Goal: Task Accomplishment & Management: Manage account settings

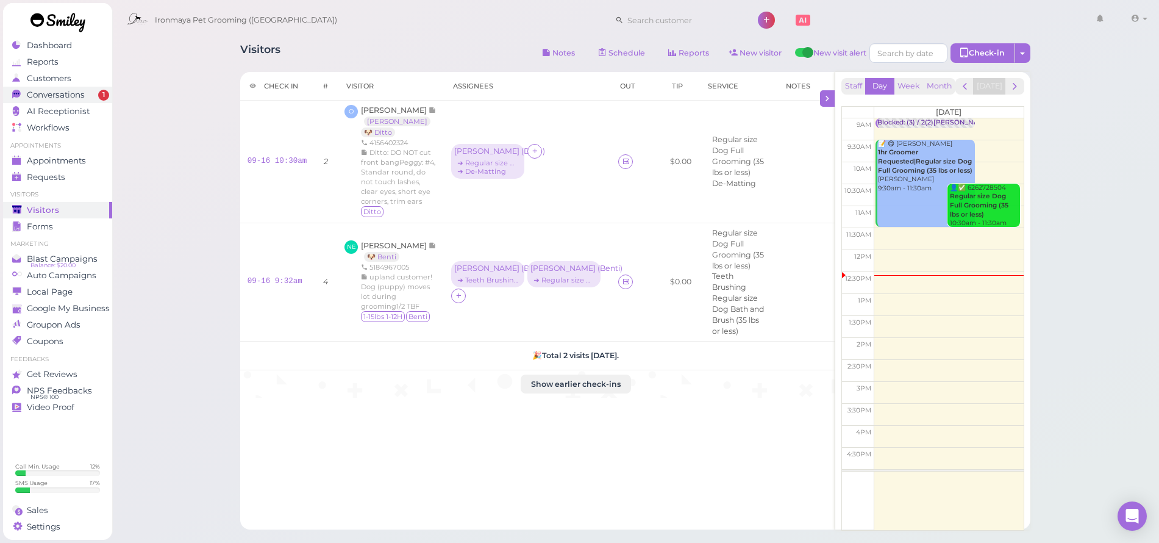
click at [43, 93] on span "Conversations" at bounding box center [56, 95] width 58 height 10
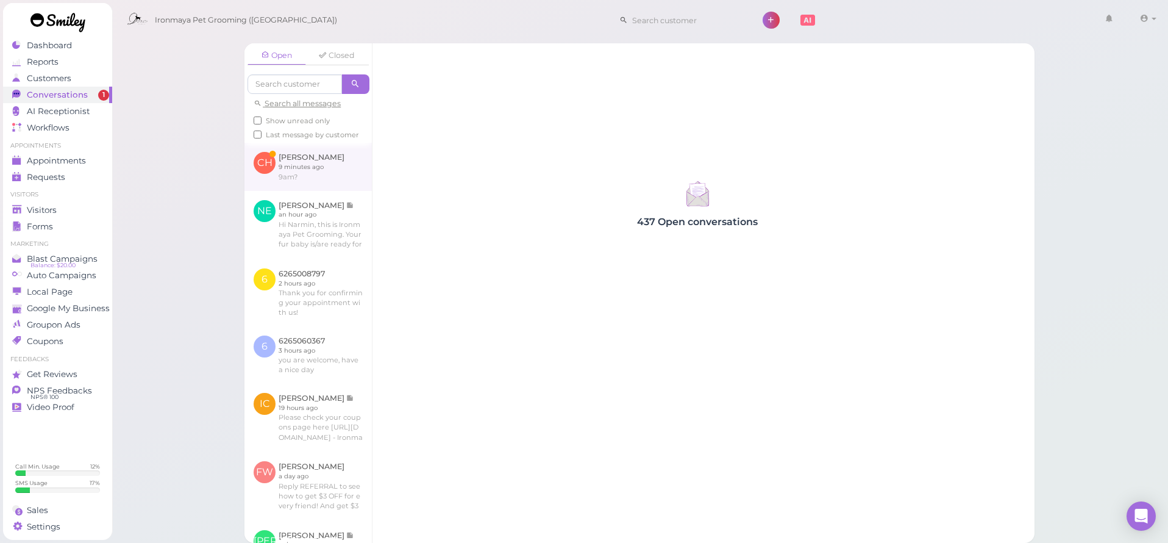
click at [335, 187] on link at bounding box center [307, 167] width 127 height 48
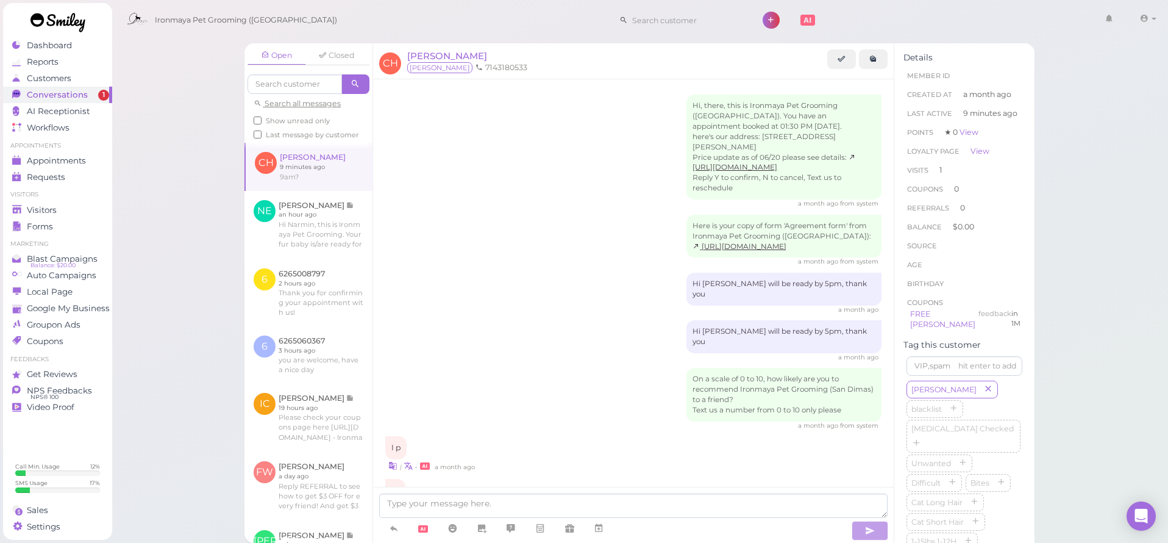
scroll to position [723, 0]
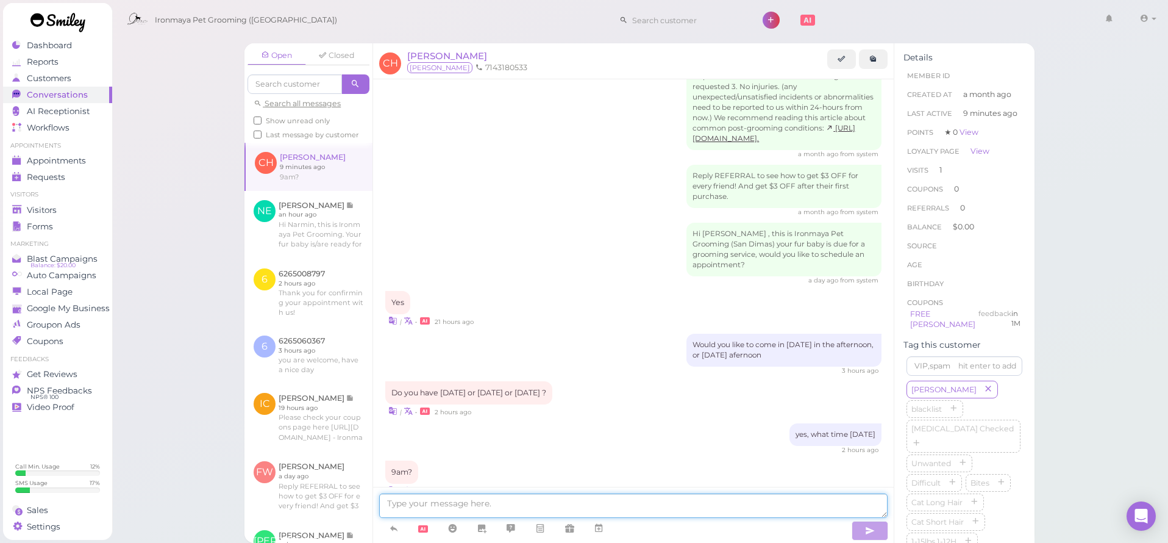
click at [615, 504] on textarea at bounding box center [633, 505] width 508 height 24
type textarea "We open at 9:30"
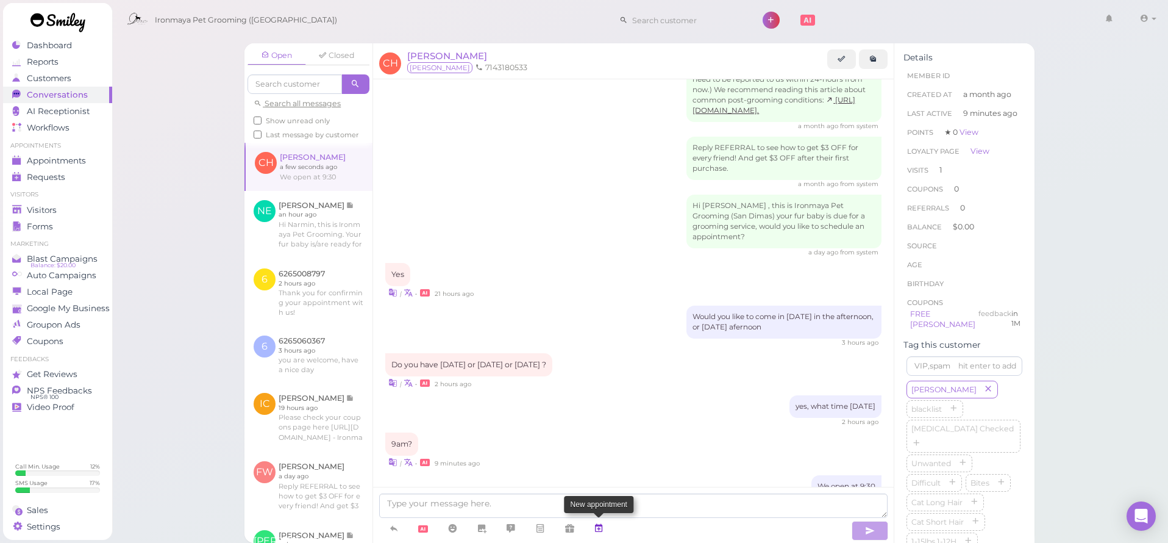
click at [598, 530] on icon at bounding box center [599, 528] width 10 height 12
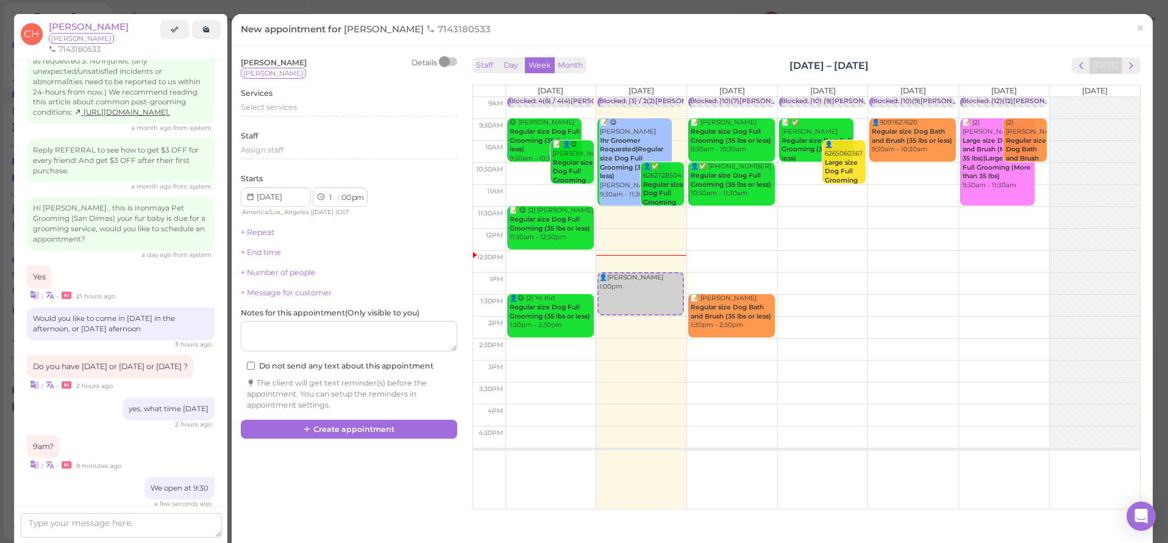
click at [951, 121] on td at bounding box center [822, 130] width 635 height 22
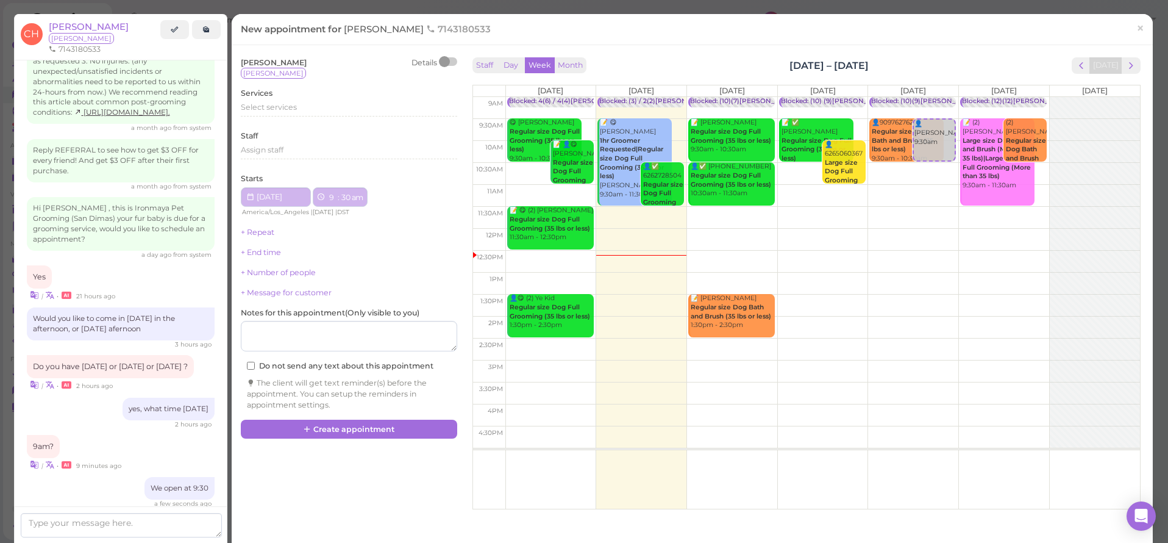
type input "[DATE]"
select select "9"
select select "30"
select select "am"
click at [278, 107] on span "Select services" at bounding box center [269, 106] width 56 height 9
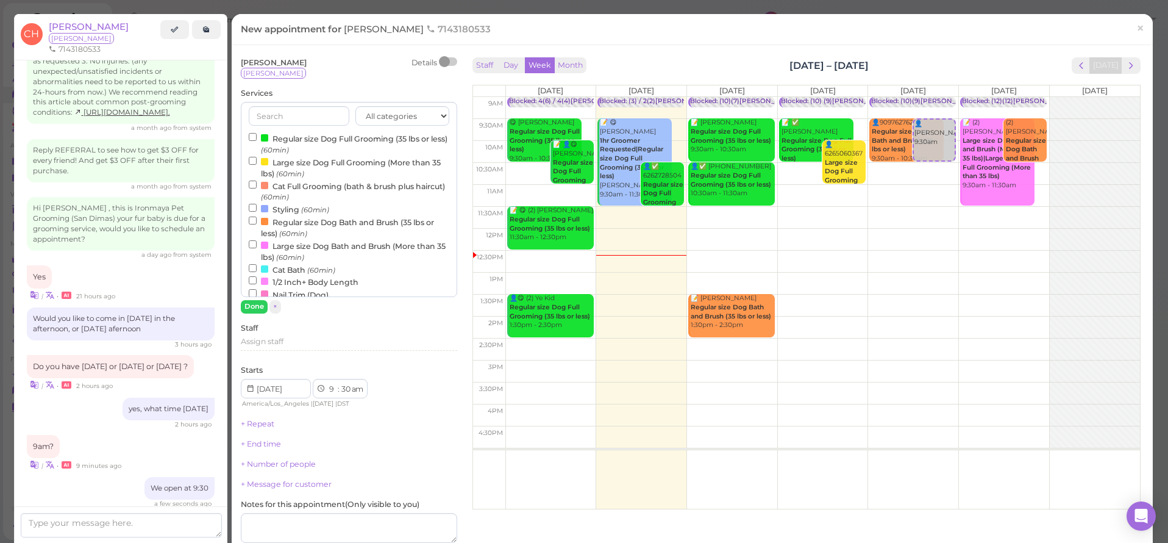
click at [278, 133] on label "Regular size Dog Full Grooming (35 lbs or less) (60min)" at bounding box center [349, 144] width 201 height 24
click at [257, 133] on input "Regular size Dog Full Grooming (35 lbs or less) (60min)" at bounding box center [253, 137] width 8 height 8
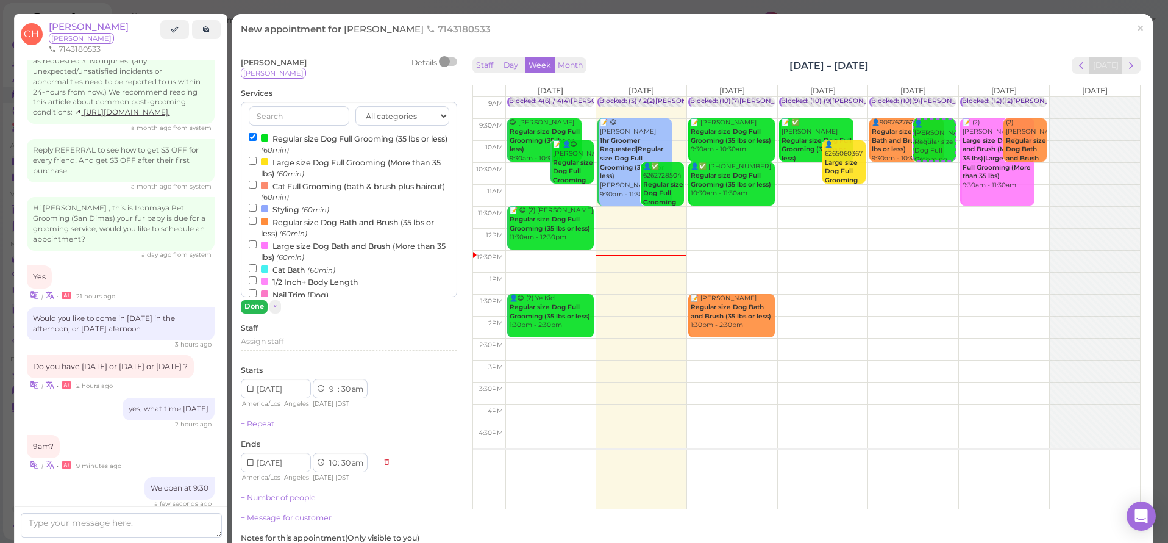
click at [245, 309] on button "Done" at bounding box center [254, 306] width 27 height 13
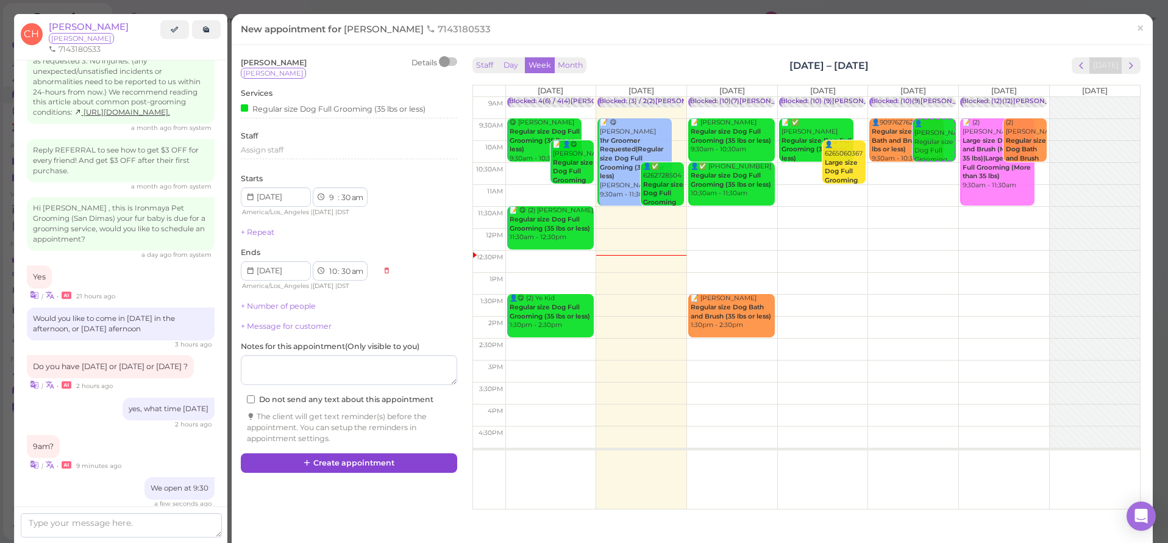
click at [415, 457] on button "Create appointment" at bounding box center [349, 463] width 216 height 20
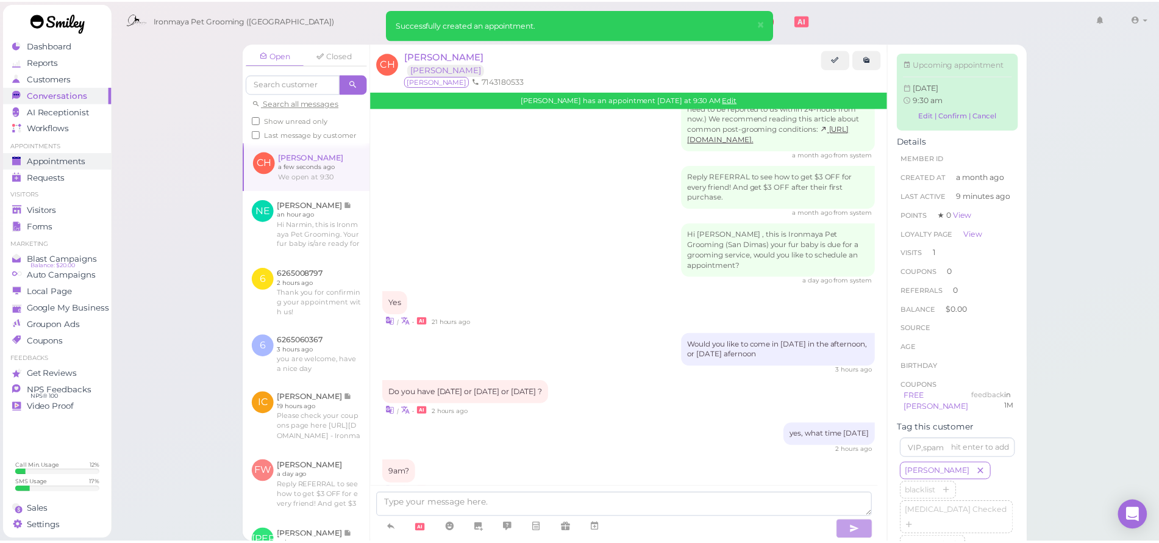
scroll to position [880, 0]
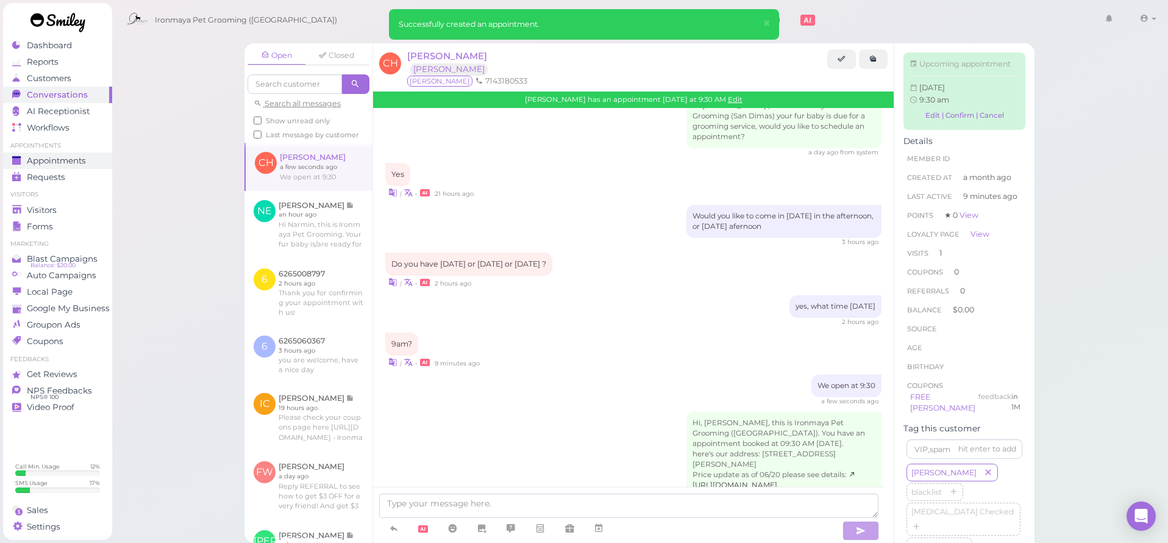
click at [63, 163] on span "Appointments" at bounding box center [56, 160] width 59 height 10
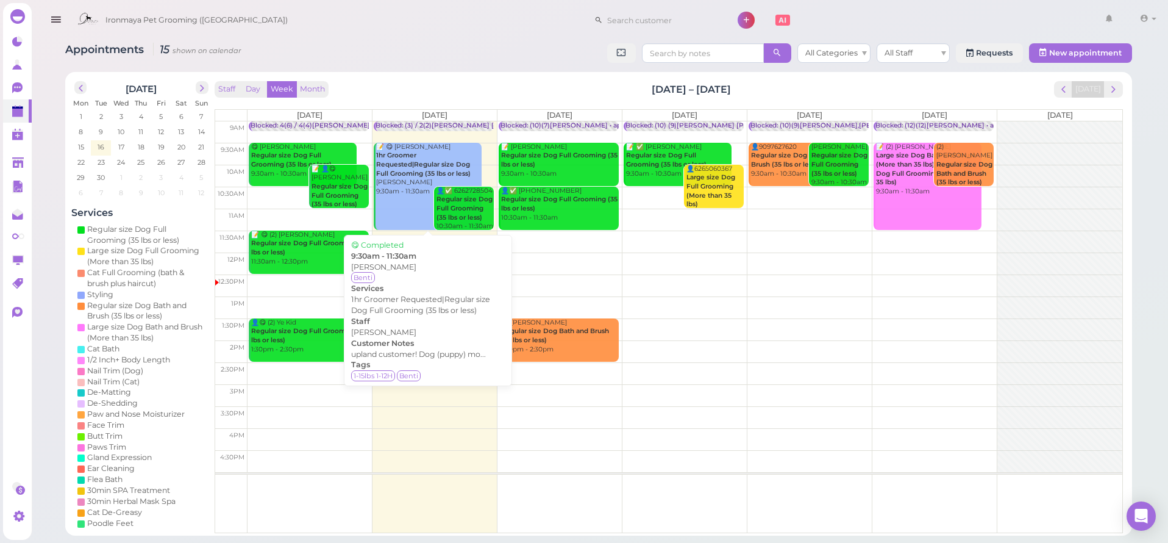
click at [400, 183] on div "📝 😋 [PERSON_NAME] 1hr Groomer Requested|Regular size Dog Full Grooming (35 lbs …" at bounding box center [428, 170] width 106 height 54
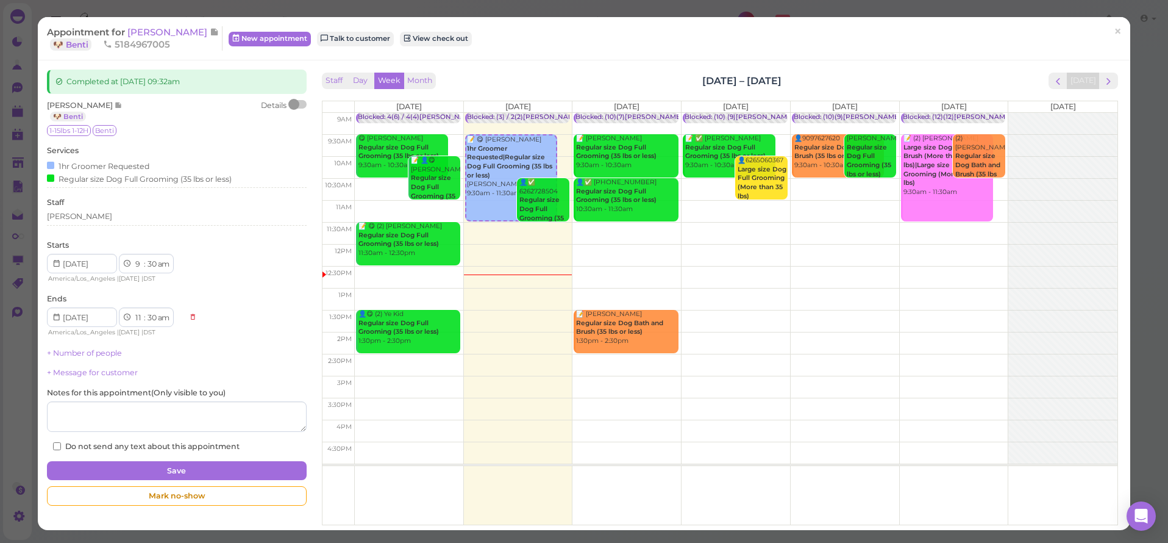
click at [188, 32] on span "[PERSON_NAME]" at bounding box center [168, 32] width 82 height 12
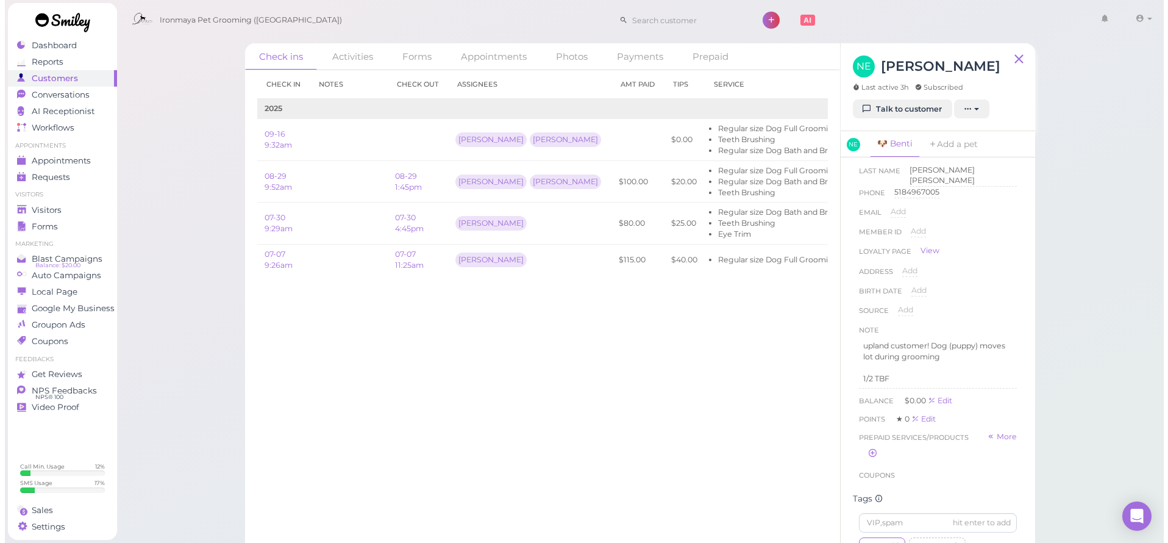
scroll to position [319, 0]
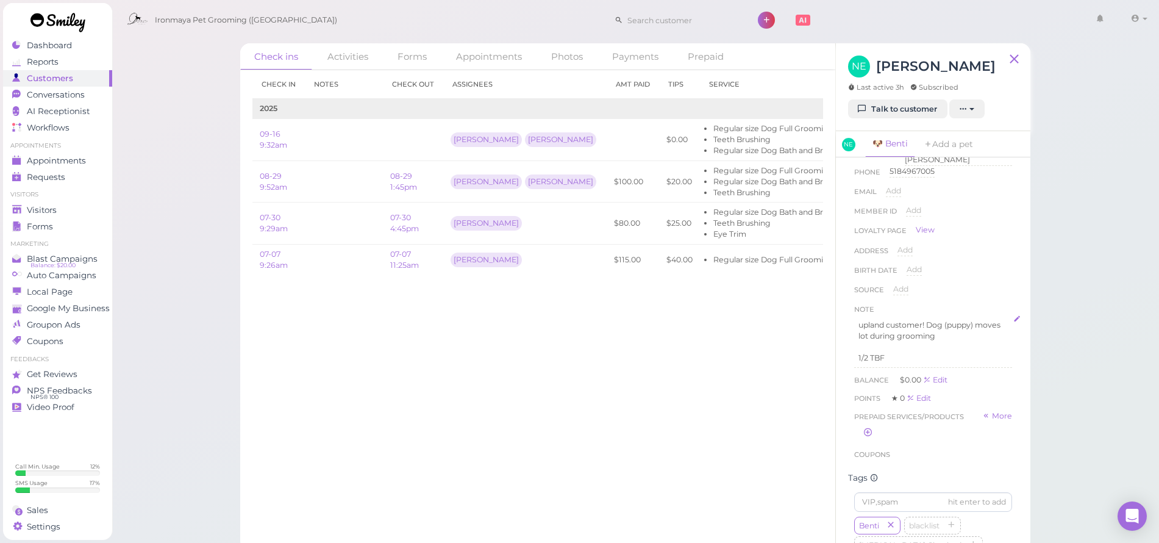
click at [959, 363] on p "1/2 TBF" at bounding box center [932, 357] width 149 height 11
click at [77, 212] on div "Visitors" at bounding box center [56, 210] width 88 height 10
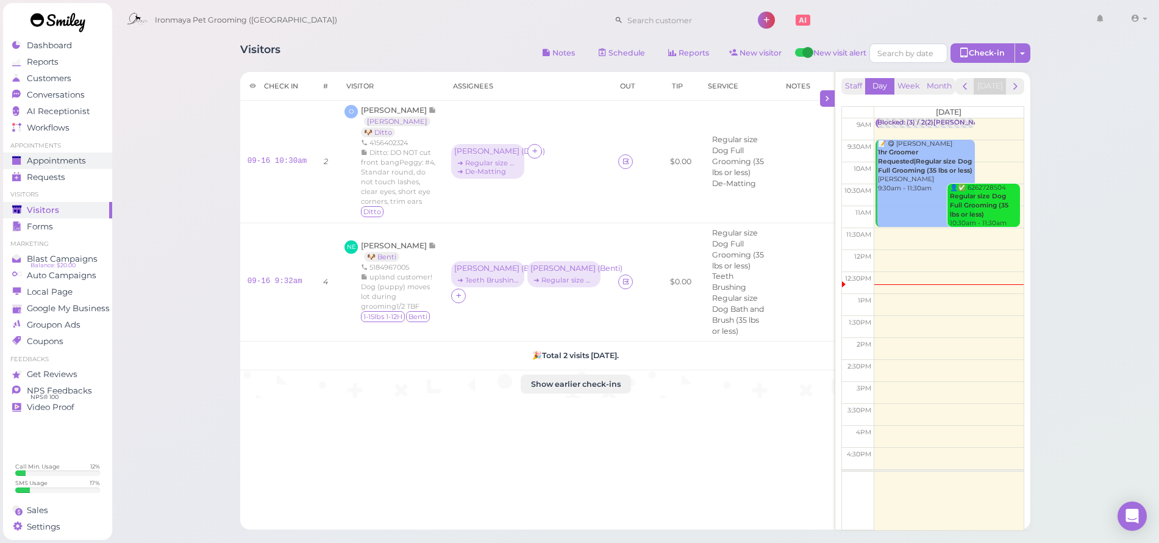
click at [91, 164] on div "Appointments" at bounding box center [56, 160] width 88 height 10
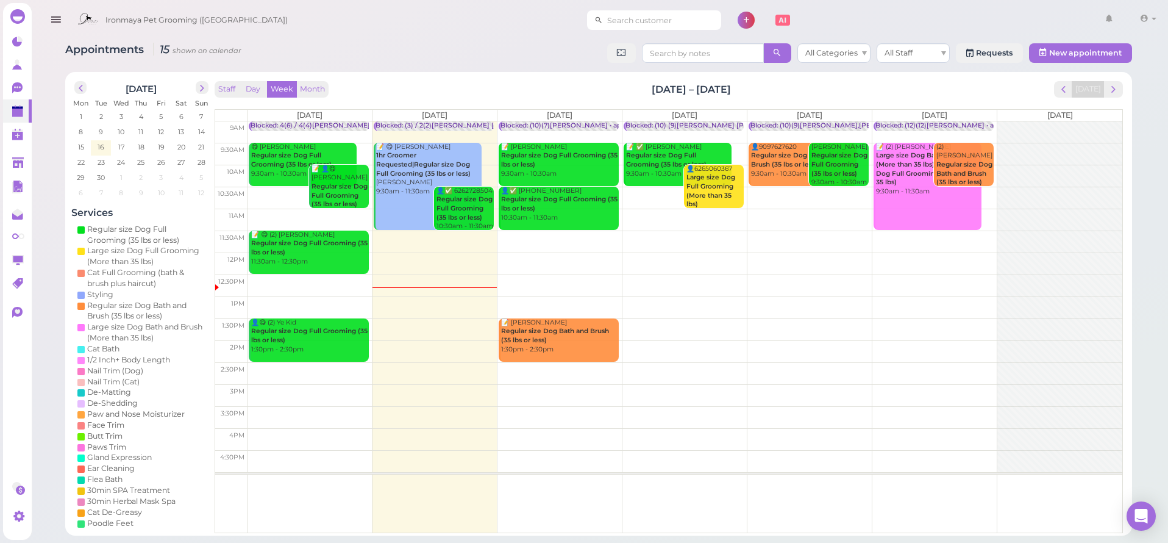
click at [626, 20] on input at bounding box center [662, 20] width 118 height 20
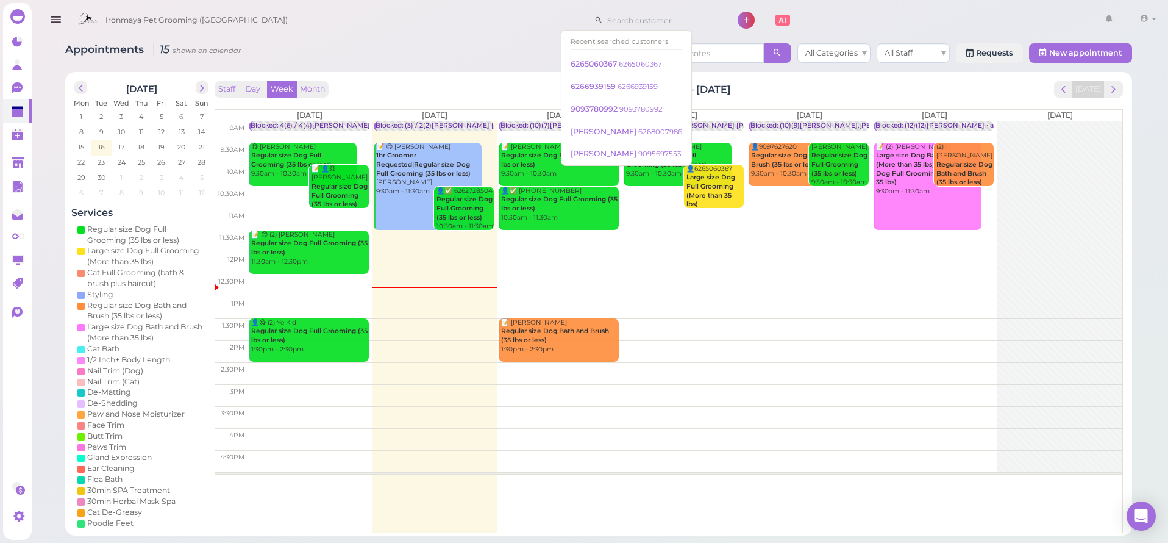
click at [514, 24] on div "Ironmaya Pet Grooming ([GEOGRAPHIC_DATA]) 1 Account [PERSON_NAME]" at bounding box center [615, 20] width 1089 height 35
click at [603, 26] on input at bounding box center [662, 20] width 118 height 20
click at [536, 31] on div "Ironmaya Pet Grooming ([GEOGRAPHIC_DATA]) 1 Account [PERSON_NAME]" at bounding box center [615, 20] width 1089 height 35
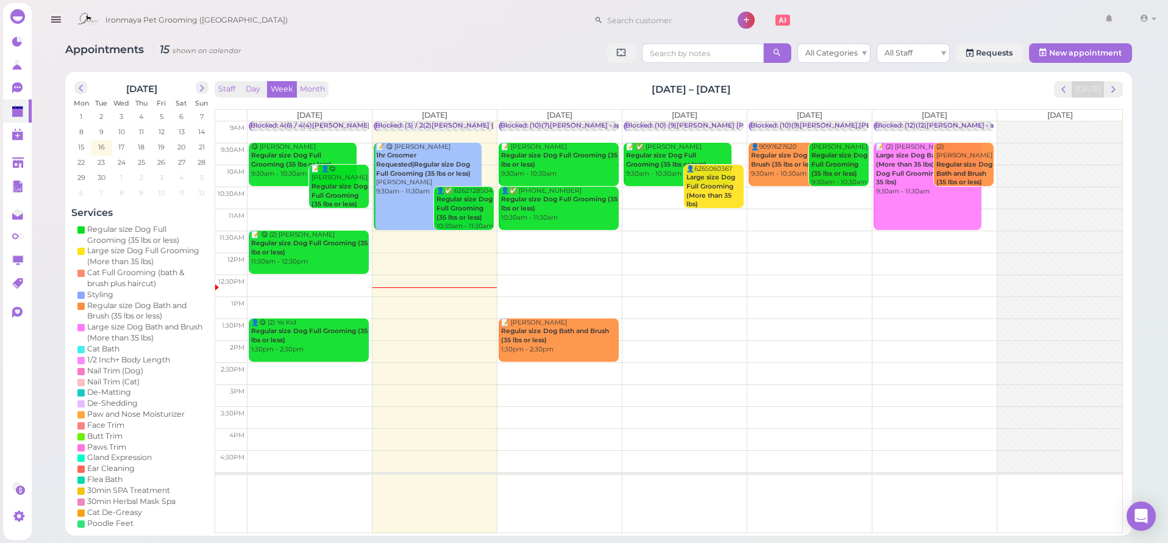
click at [621, 145] on td at bounding box center [684, 154] width 875 height 22
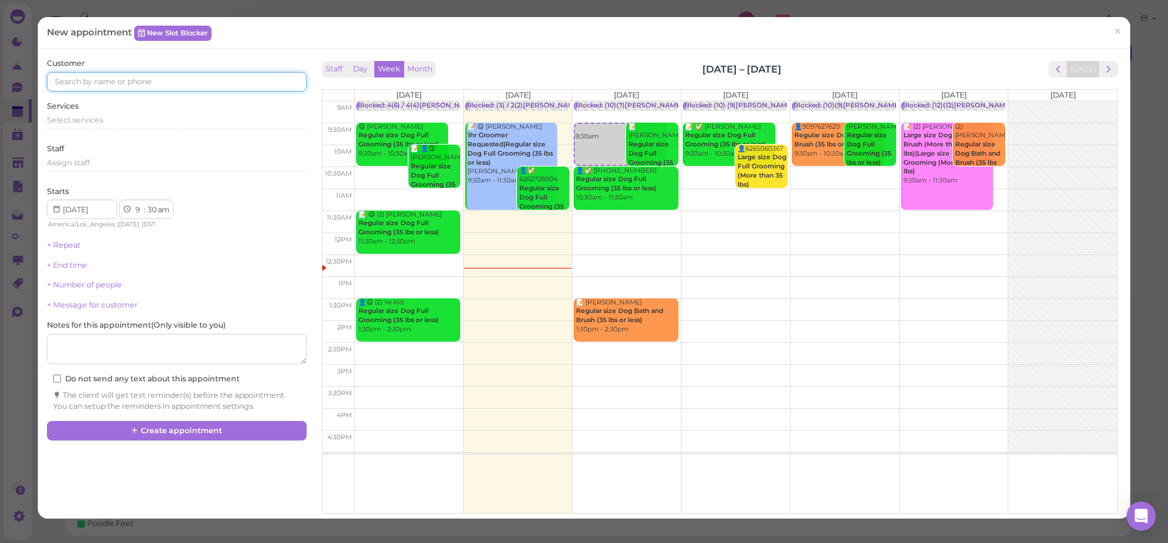
click at [165, 79] on input at bounding box center [176, 82] width 259 height 20
type input "9096182372"
click at [123, 99] on div "9096182372 9096182372" at bounding box center [100, 103] width 87 height 9
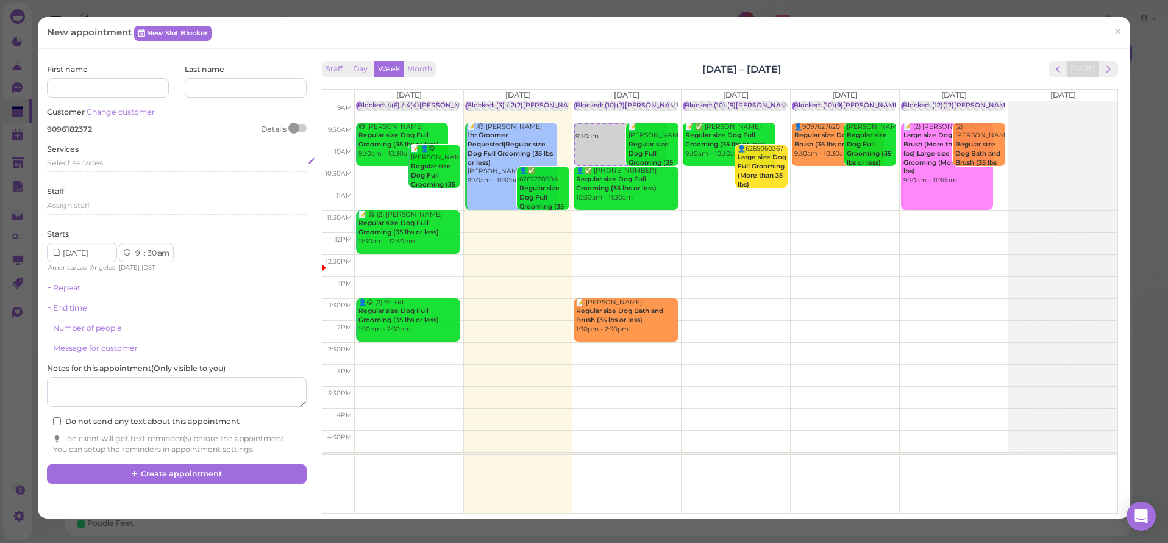
click at [115, 165] on div "Select services" at bounding box center [176, 162] width 259 height 11
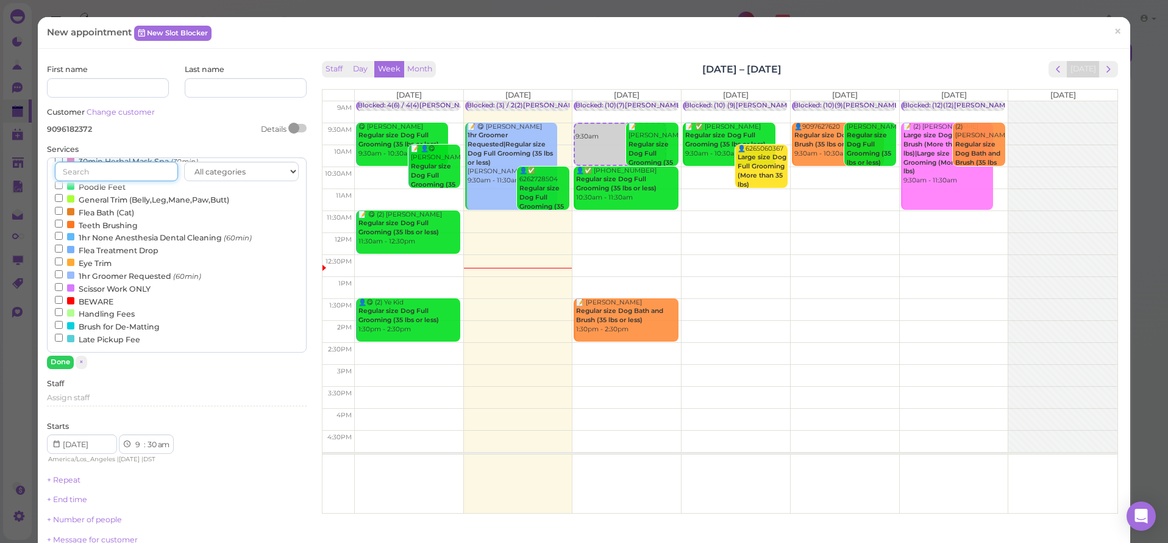
scroll to position [294, 0]
click at [113, 282] on label "1hr Groomer Requested (60min)" at bounding box center [128, 275] width 146 height 13
click at [63, 278] on input "1hr Groomer Requested (60min)" at bounding box center [59, 274] width 8 height 8
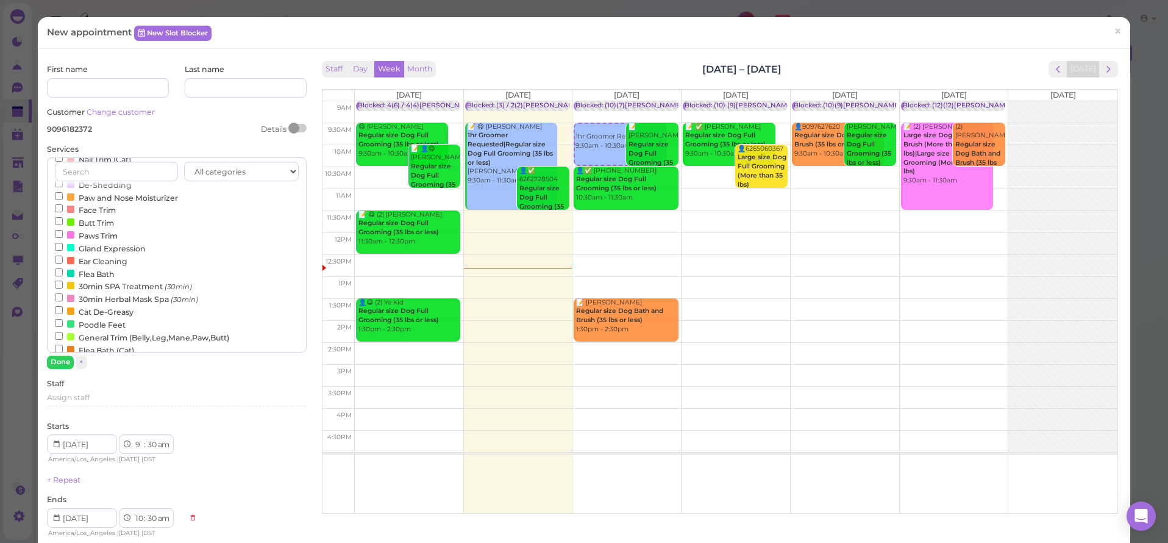
scroll to position [0, 0]
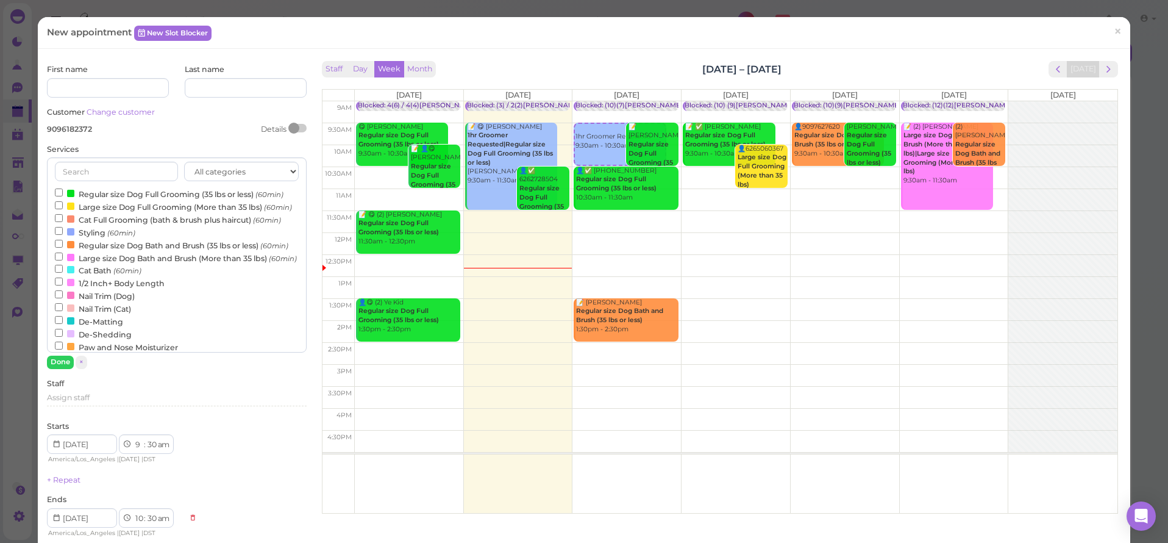
click at [171, 194] on label "Regular size Dog Full Grooming (35 lbs or less) (60min)" at bounding box center [169, 193] width 229 height 13
click at [63, 194] on input "Regular size Dog Full Grooming (35 lbs or less) (60min)" at bounding box center [59, 192] width 8 height 8
select select "11"
click at [65, 368] on div "First name Last name Customer Change customer 9096182372 Details Services All c…" at bounding box center [176, 372] width 259 height 616
click at [69, 361] on button "Done" at bounding box center [60, 361] width 27 height 13
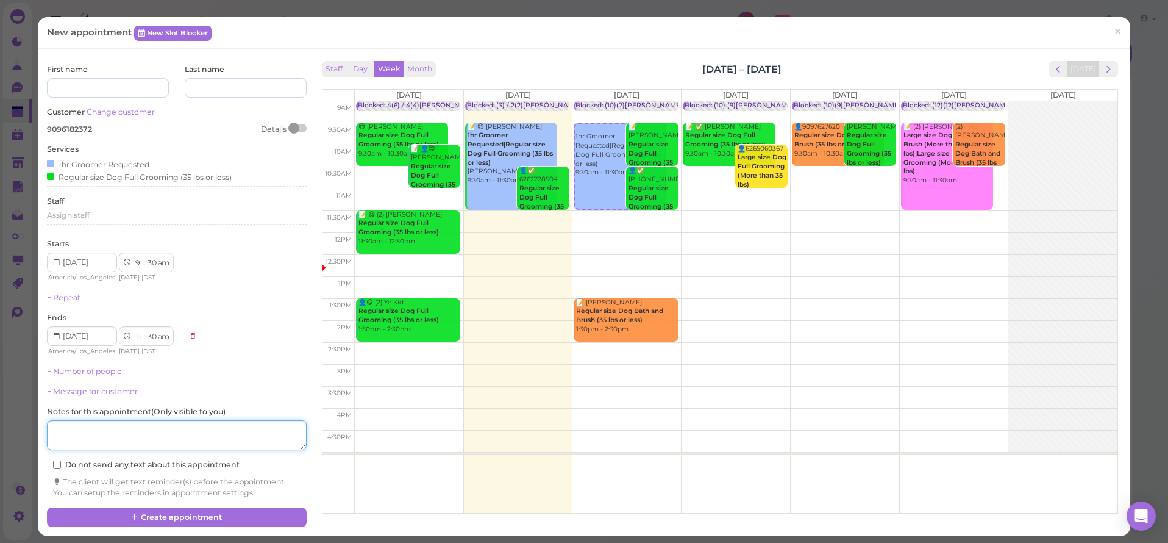
click at [116, 428] on textarea at bounding box center [176, 435] width 259 height 30
type textarea "yorkie"
click at [75, 217] on div "Assign staff" at bounding box center [176, 217] width 259 height 15
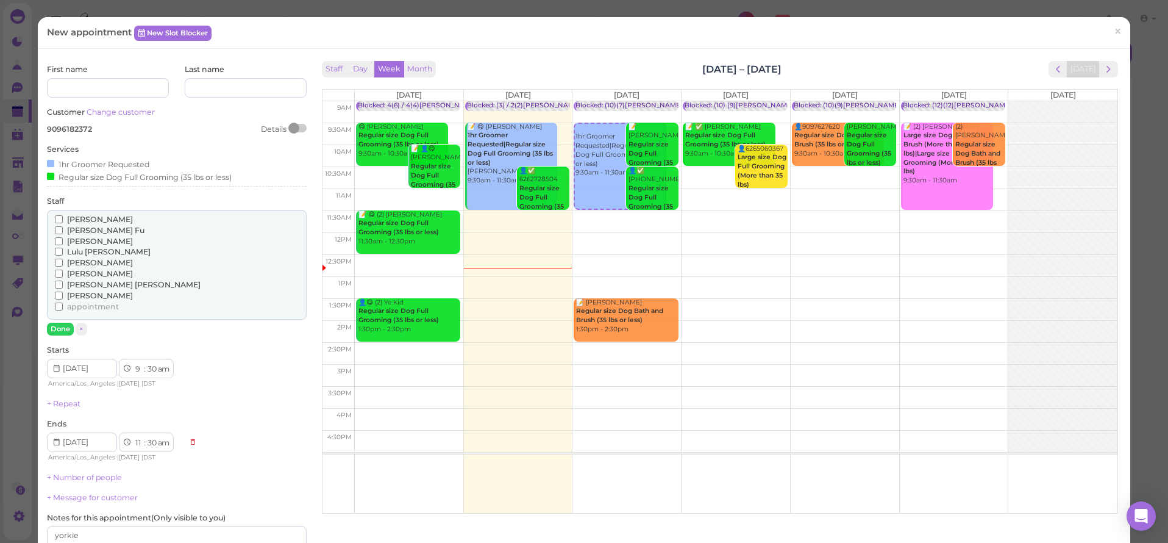
click at [76, 238] on span "[PERSON_NAME]" at bounding box center [100, 241] width 66 height 9
click at [63, 238] on input "[PERSON_NAME]" at bounding box center [59, 241] width 8 height 8
click at [66, 326] on button "Done" at bounding box center [60, 328] width 27 height 13
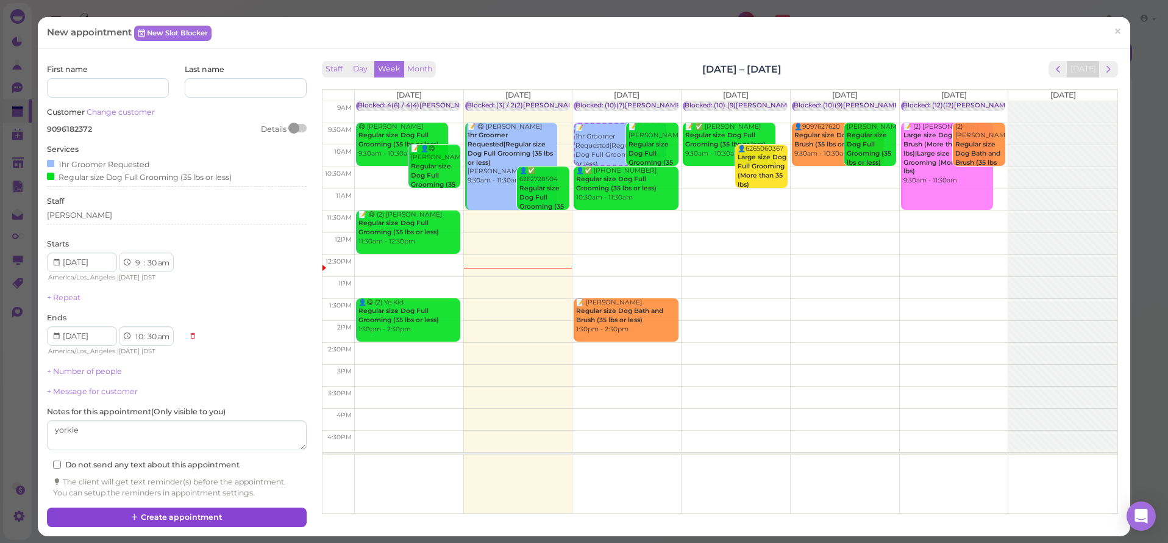
click at [241, 507] on button "Create appointment" at bounding box center [176, 517] width 259 height 20
select select "11"
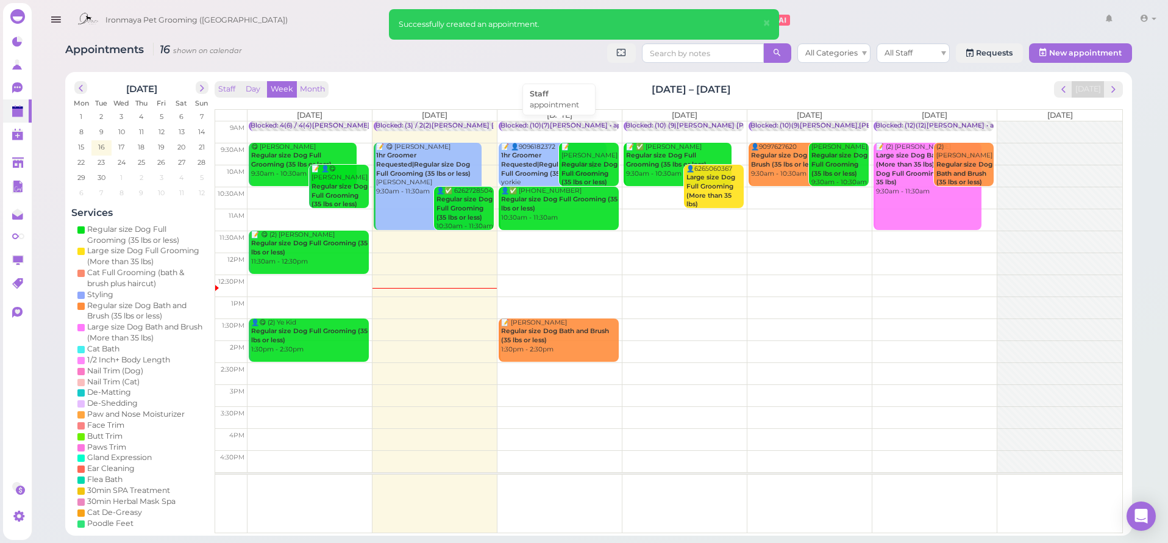
click at [572, 121] on div "Blocked: (10)(7)[PERSON_NAME] • appointment" at bounding box center [577, 125] width 155 height 9
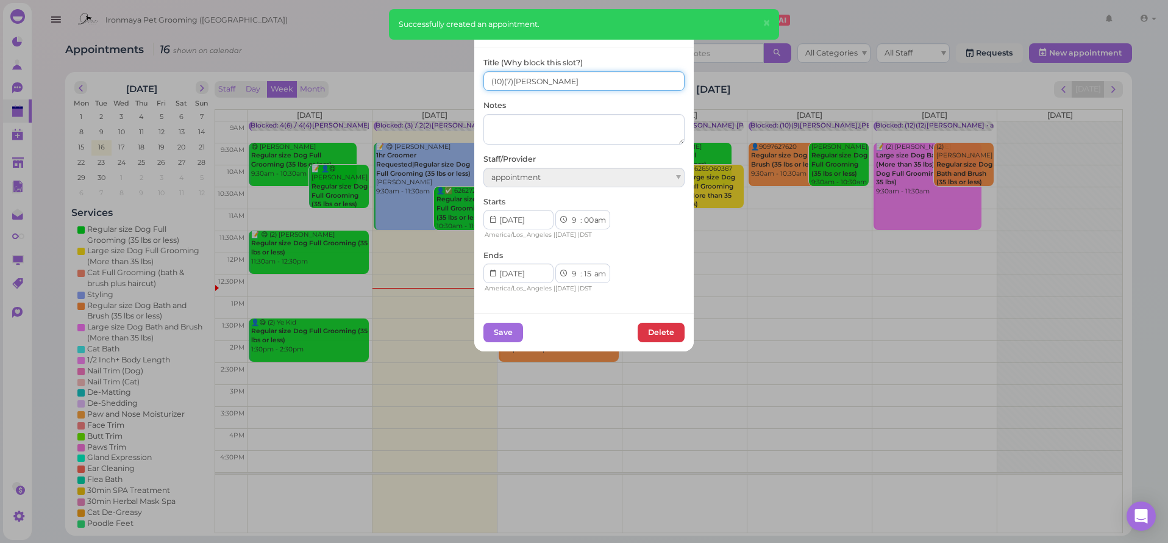
click at [500, 80] on input "(10)(7)[PERSON_NAME]" at bounding box center [583, 81] width 201 height 20
